Goal: Check status: Check status

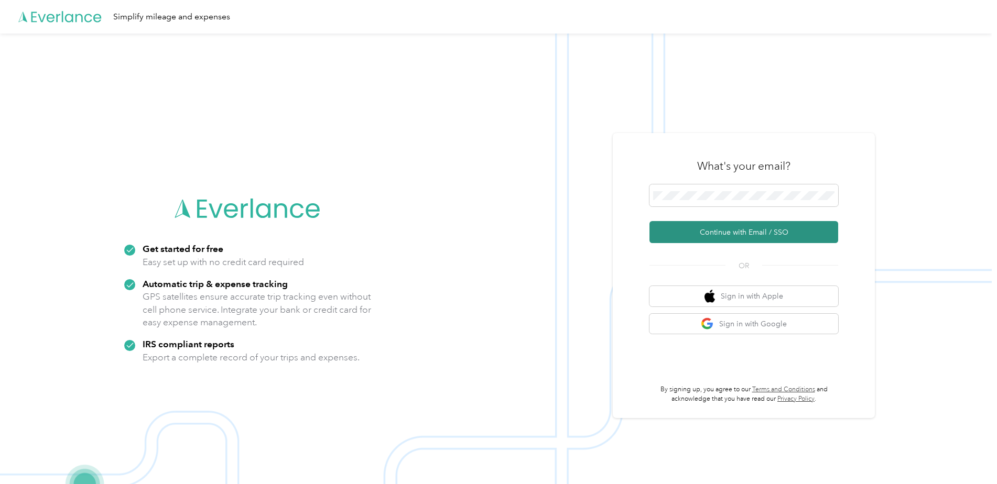
click at [710, 230] on button "Continue with Email / SSO" at bounding box center [744, 232] width 189 height 22
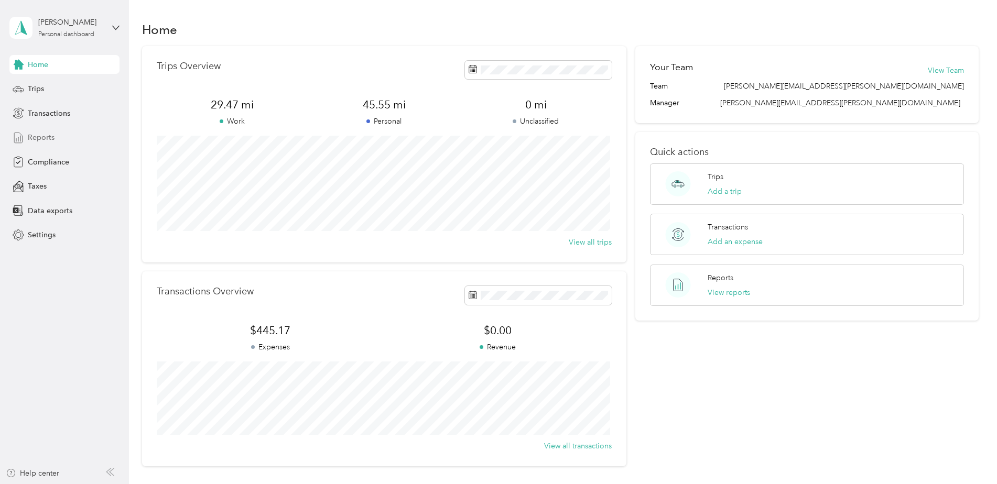
click at [44, 137] on span "Reports" at bounding box center [41, 137] width 27 height 11
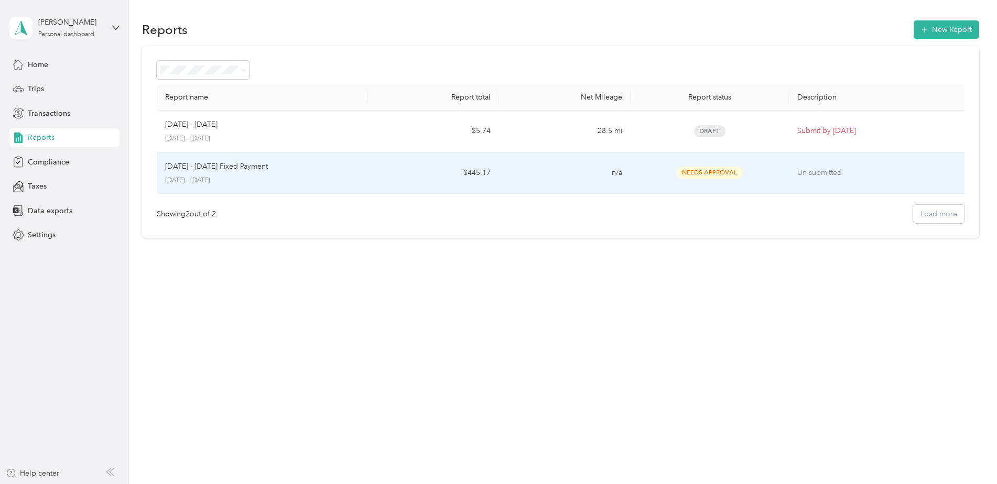
click at [239, 167] on p "[DATE] - [DATE] Fixed Payment" at bounding box center [216, 167] width 103 height 12
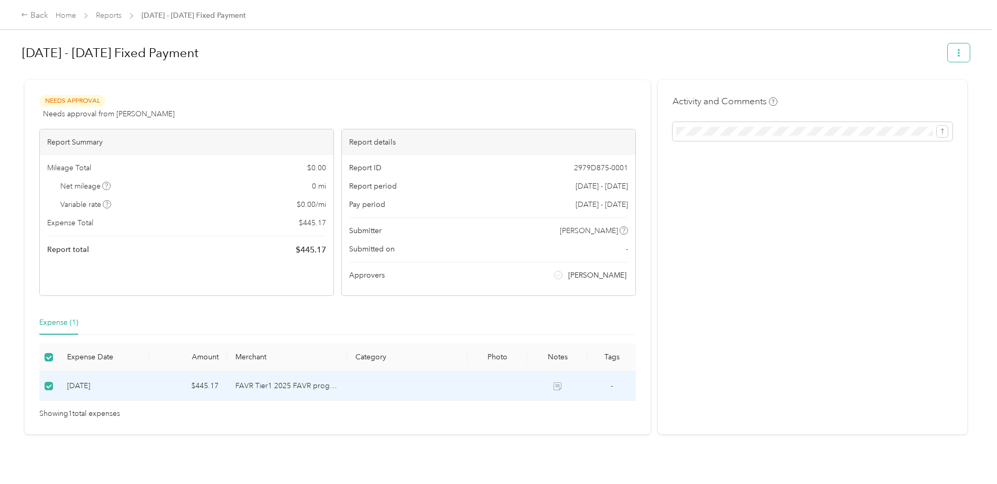
click at [960, 53] on button "button" at bounding box center [959, 53] width 22 height 18
click at [831, 236] on div "Activity and Comments" at bounding box center [812, 257] width 309 height 354
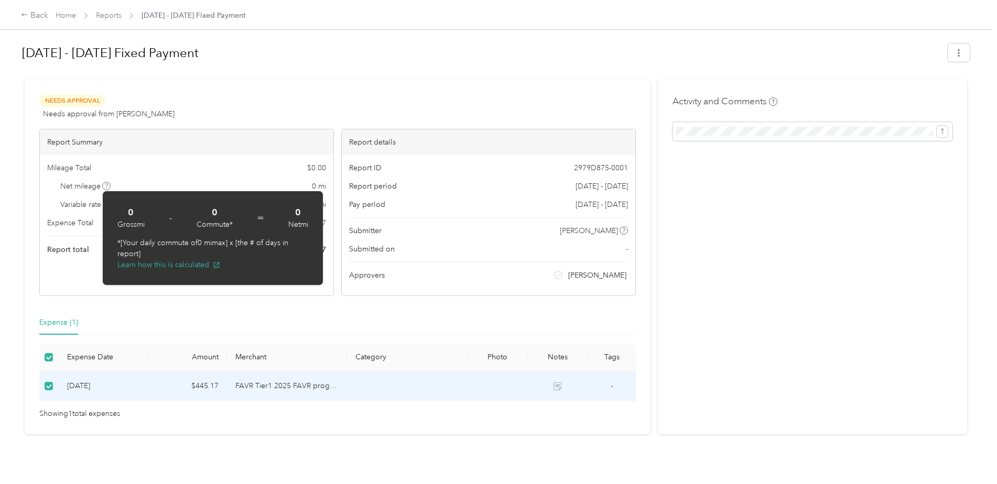
click at [6, 238] on div "[DATE] - [DATE] Fixed Payment Needs Approval Needs approval from [PERSON_NAME] …" at bounding box center [496, 233] width 992 height 466
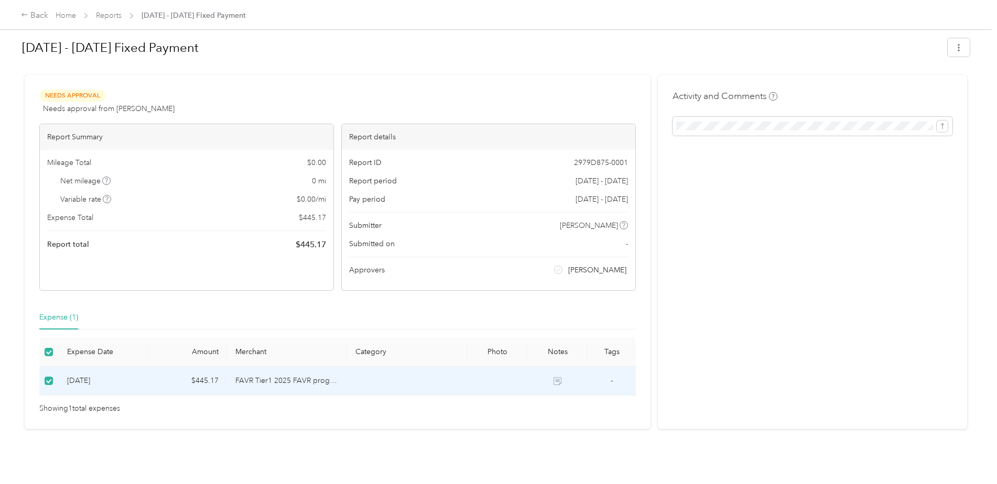
scroll to position [13, 0]
click at [557, 380] on icon at bounding box center [559, 382] width 6 height 5
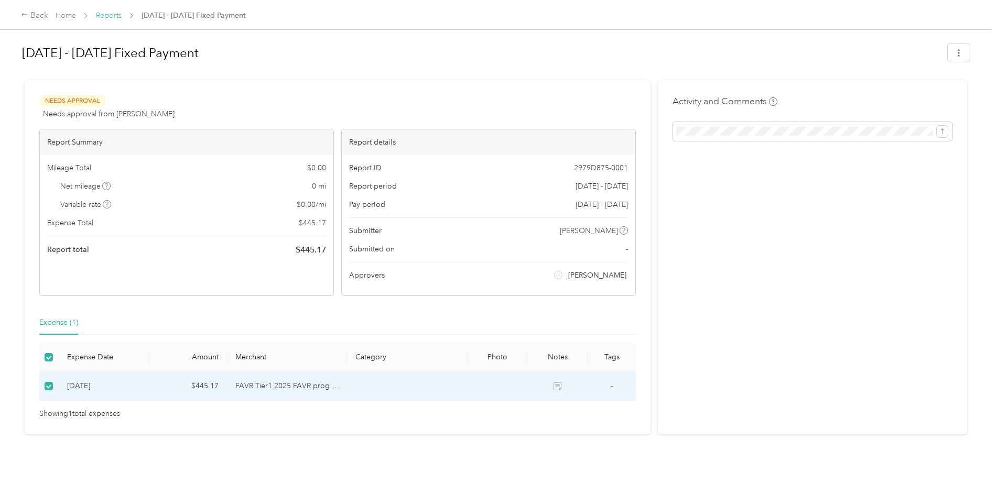
click at [100, 17] on link "Reports" at bounding box center [109, 15] width 26 height 9
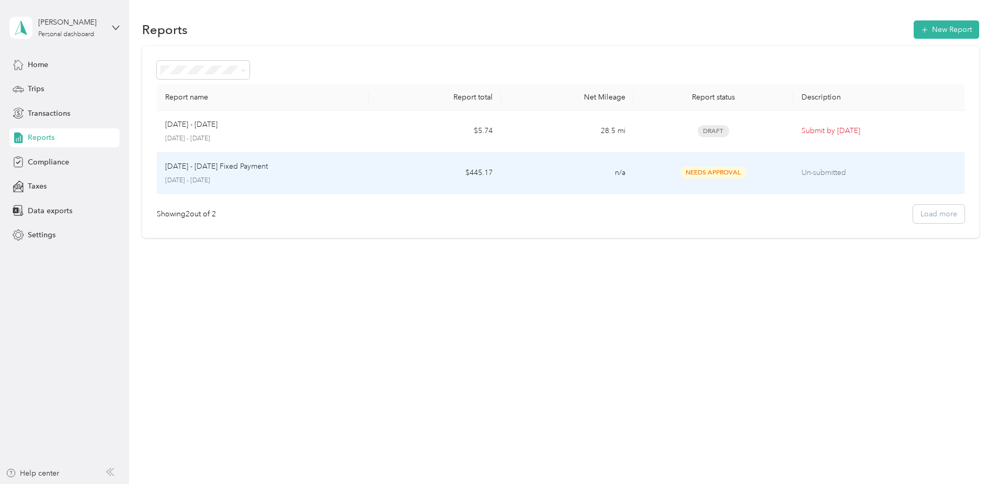
click at [176, 174] on div "[DATE] - [DATE] Fixed Payment [DATE] - [DATE]" at bounding box center [263, 173] width 196 height 25
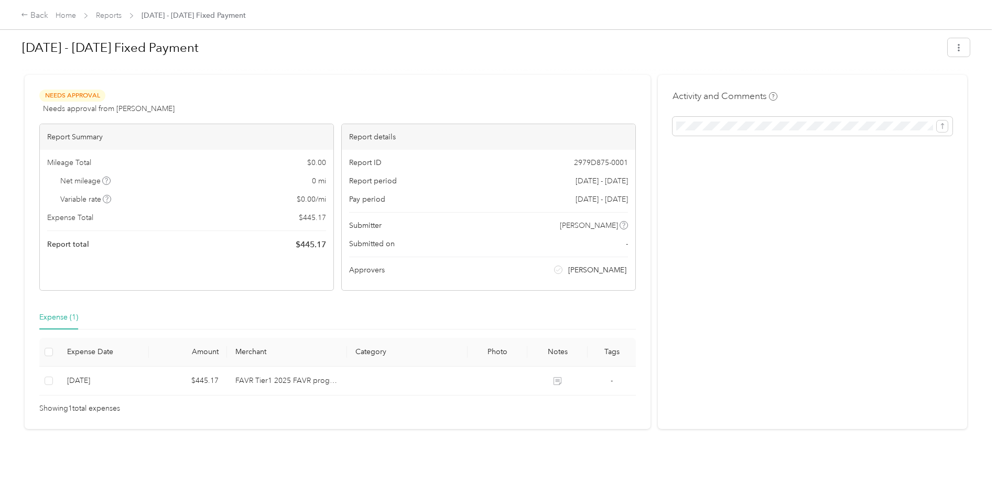
scroll to position [13, 0]
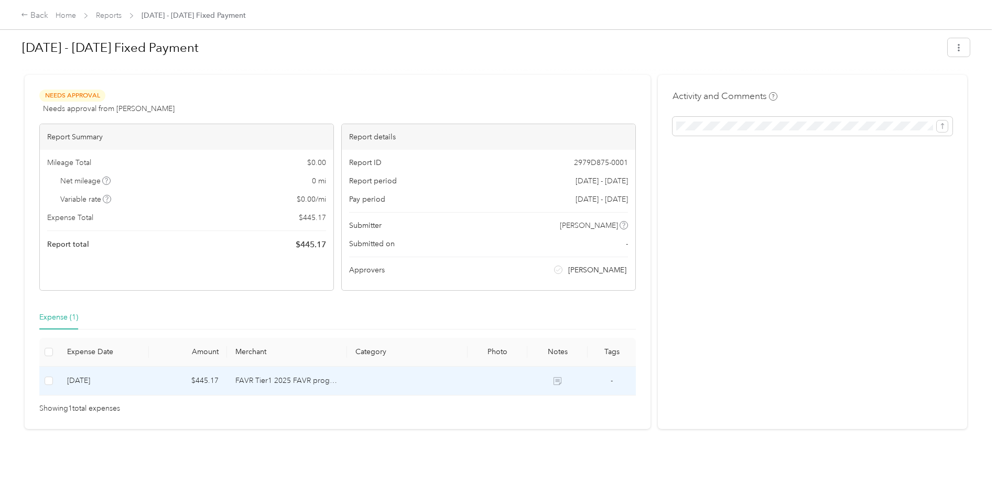
click at [201, 373] on td "$445.17" at bounding box center [188, 381] width 78 height 29
click at [202, 376] on td "$445.17" at bounding box center [188, 381] width 78 height 29
click at [290, 375] on td "FAVR Tier1 2025 FAVR program" at bounding box center [287, 381] width 120 height 29
click at [433, 371] on td at bounding box center [407, 381] width 120 height 29
click at [544, 381] on td at bounding box center [557, 381] width 60 height 29
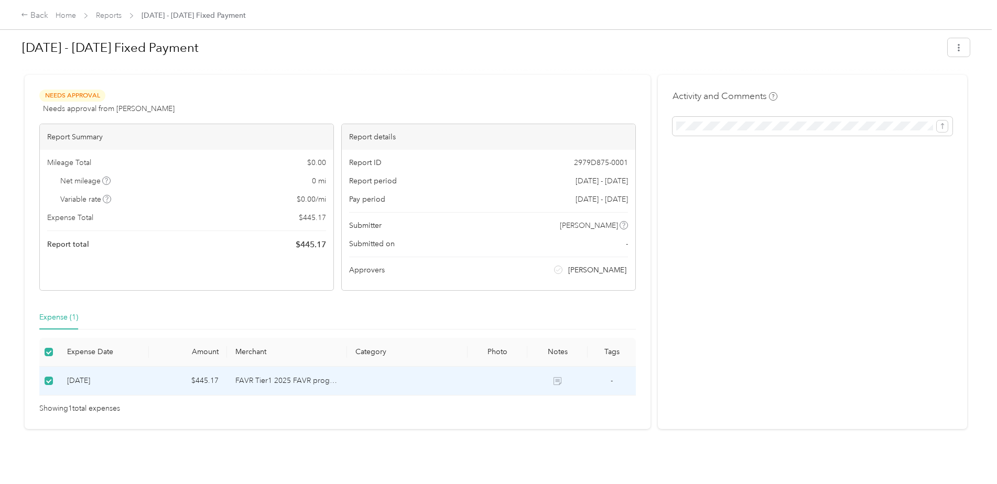
click at [620, 371] on td "-" at bounding box center [612, 381] width 48 height 29
click at [25, 16] on icon at bounding box center [24, 14] width 7 height 7
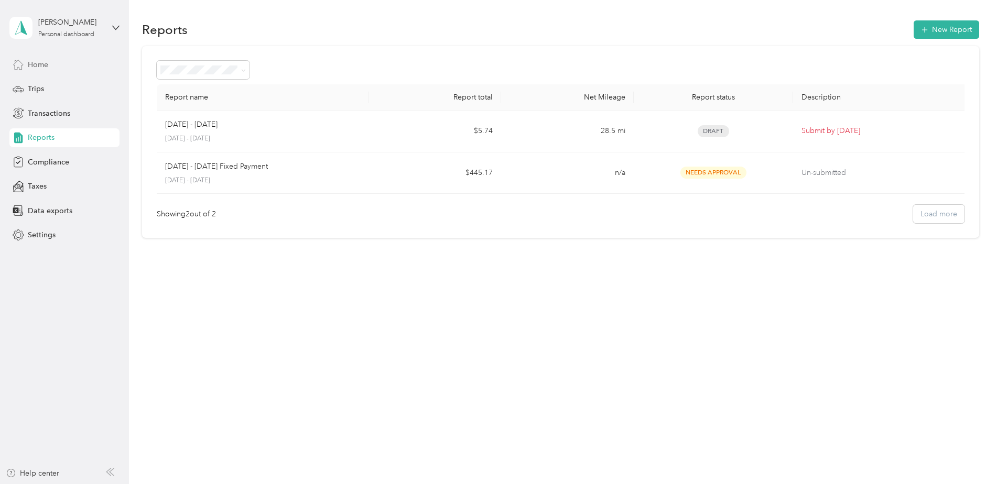
click at [30, 63] on span "Home" at bounding box center [38, 64] width 20 height 11
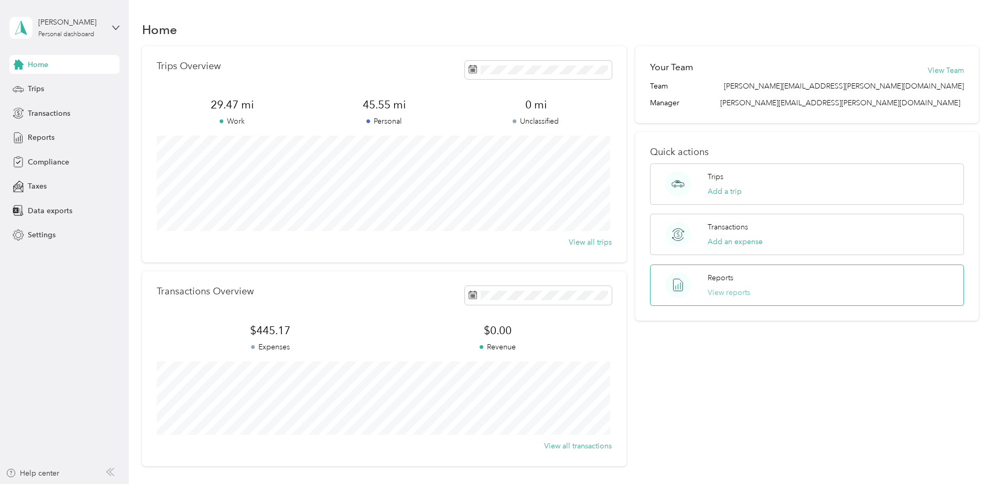
click at [719, 289] on button "View reports" at bounding box center [729, 292] width 42 height 11
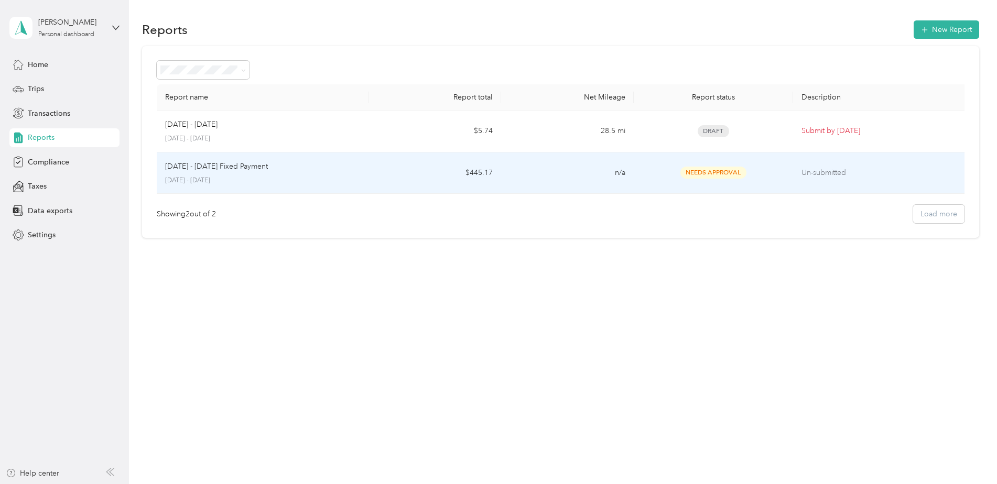
click at [720, 170] on span "Needs Approval" at bounding box center [714, 173] width 66 height 12
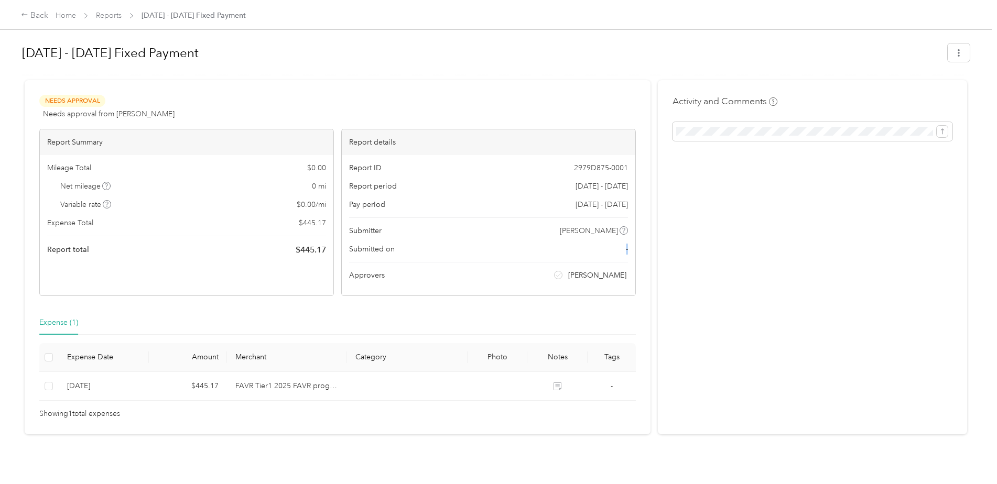
click at [444, 254] on div "Report ID 2979D875-0001 Report period [DATE] - [DATE] Pay period [DATE] - [DATE…" at bounding box center [489, 225] width 294 height 141
drag, startPoint x: 444, startPoint y: 254, endPoint x: 390, endPoint y: 249, distance: 54.3
click at [390, 249] on span "Submitted on" at bounding box center [372, 249] width 46 height 11
click at [365, 228] on span "Submitter" at bounding box center [365, 230] width 33 height 11
click at [366, 203] on span "Pay period" at bounding box center [367, 204] width 36 height 11
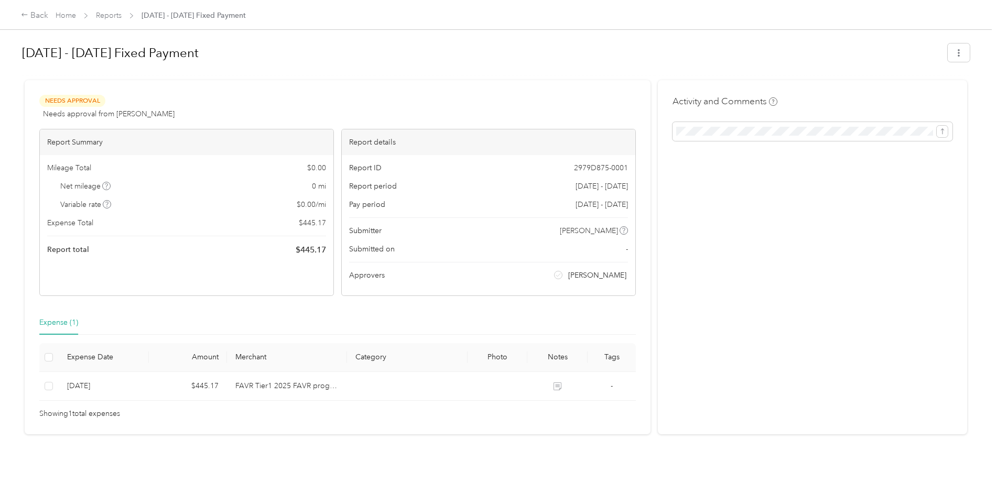
click at [364, 184] on span "Report period" at bounding box center [373, 186] width 48 height 11
click at [360, 167] on span "Report ID" at bounding box center [365, 168] width 33 height 11
click at [742, 365] on div "Activity and Comments" at bounding box center [812, 257] width 309 height 354
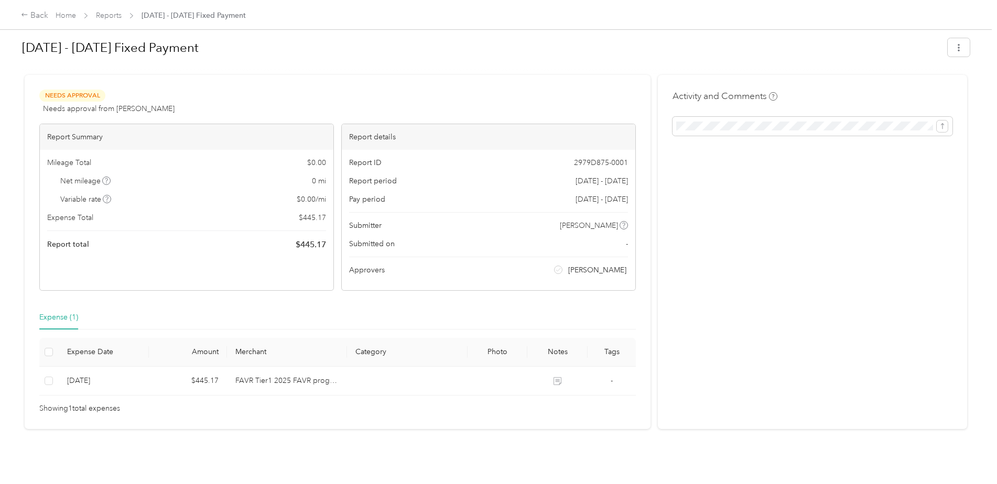
scroll to position [13, 0]
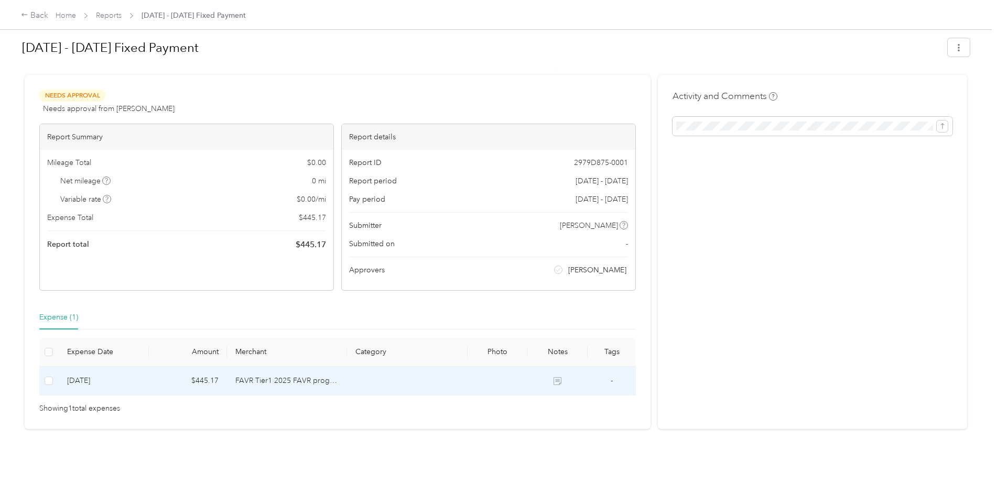
click at [256, 368] on td "FAVR Tier1 2025 FAVR program" at bounding box center [287, 381] width 120 height 29
drag, startPoint x: 372, startPoint y: 376, endPoint x: 709, endPoint y: 344, distance: 339.1
click at [709, 344] on div "Activity and Comments" at bounding box center [812, 252] width 309 height 354
click at [565, 244] on div "Report ID 2979D875-0001 Report period [DATE] - [DATE] Pay period [DATE] - [DATE…" at bounding box center [489, 220] width 294 height 141
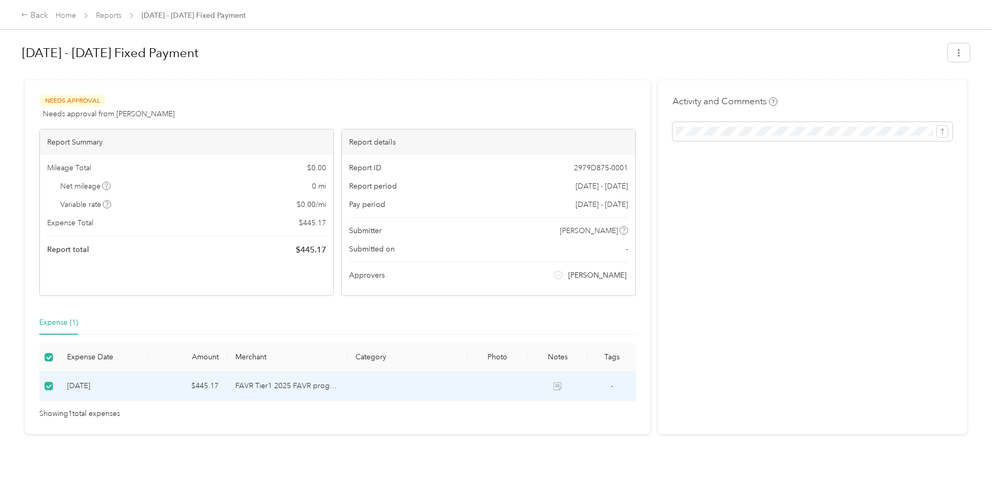
click at [20, 13] on div "Back Home Reports [DATE] - [DATE] Fixed Payment" at bounding box center [498, 14] width 997 height 29
click at [28, 16] on icon at bounding box center [24, 14] width 7 height 7
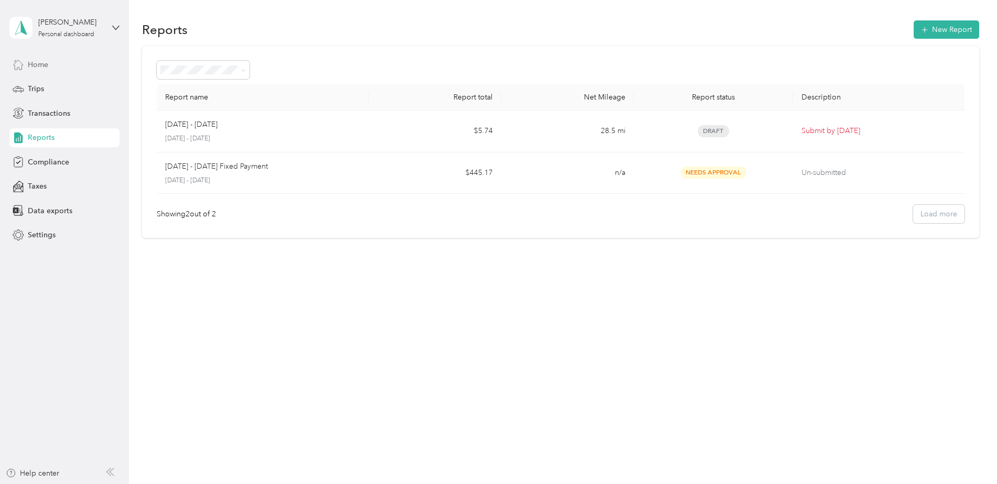
click at [19, 67] on icon at bounding box center [19, 65] width 12 height 12
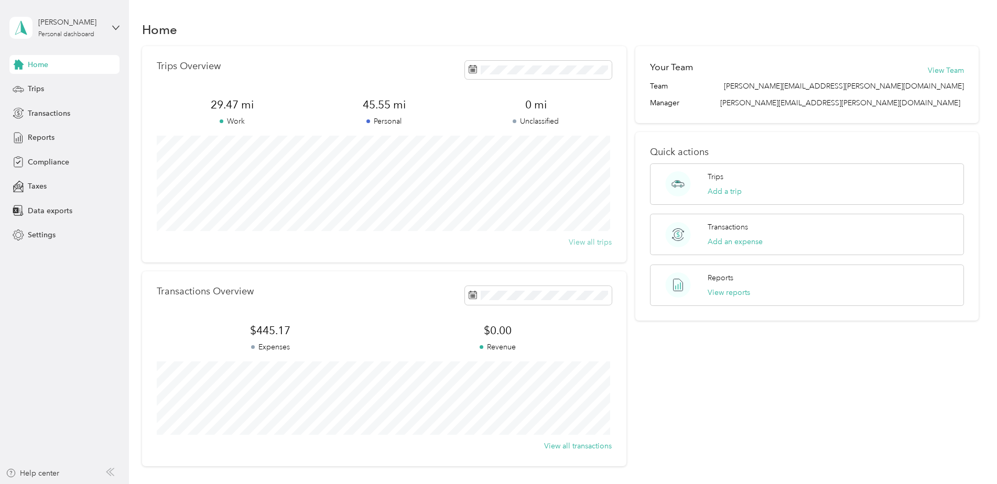
click at [573, 244] on button "View all trips" at bounding box center [590, 242] width 43 height 11
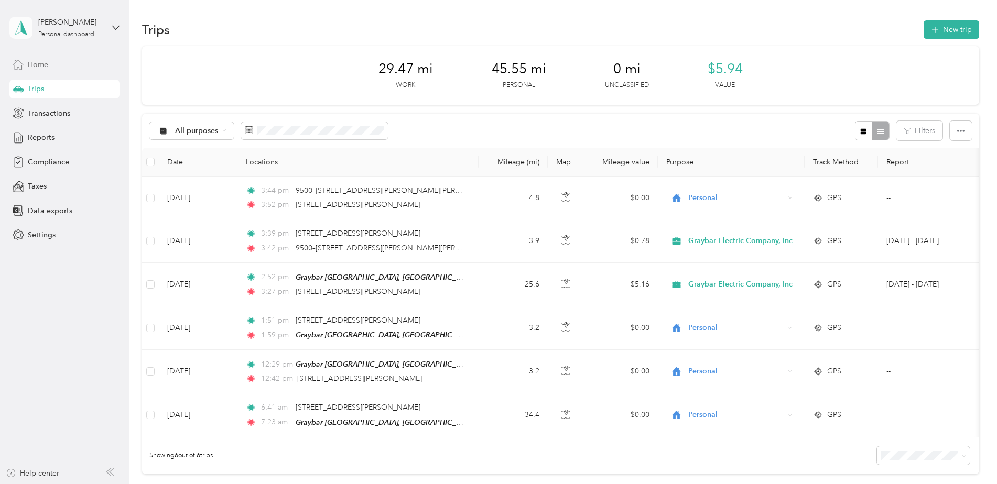
click at [14, 25] on icon at bounding box center [21, 27] width 16 height 15
click at [15, 26] on icon at bounding box center [21, 27] width 16 height 15
